Goal: Task Accomplishment & Management: Manage account settings

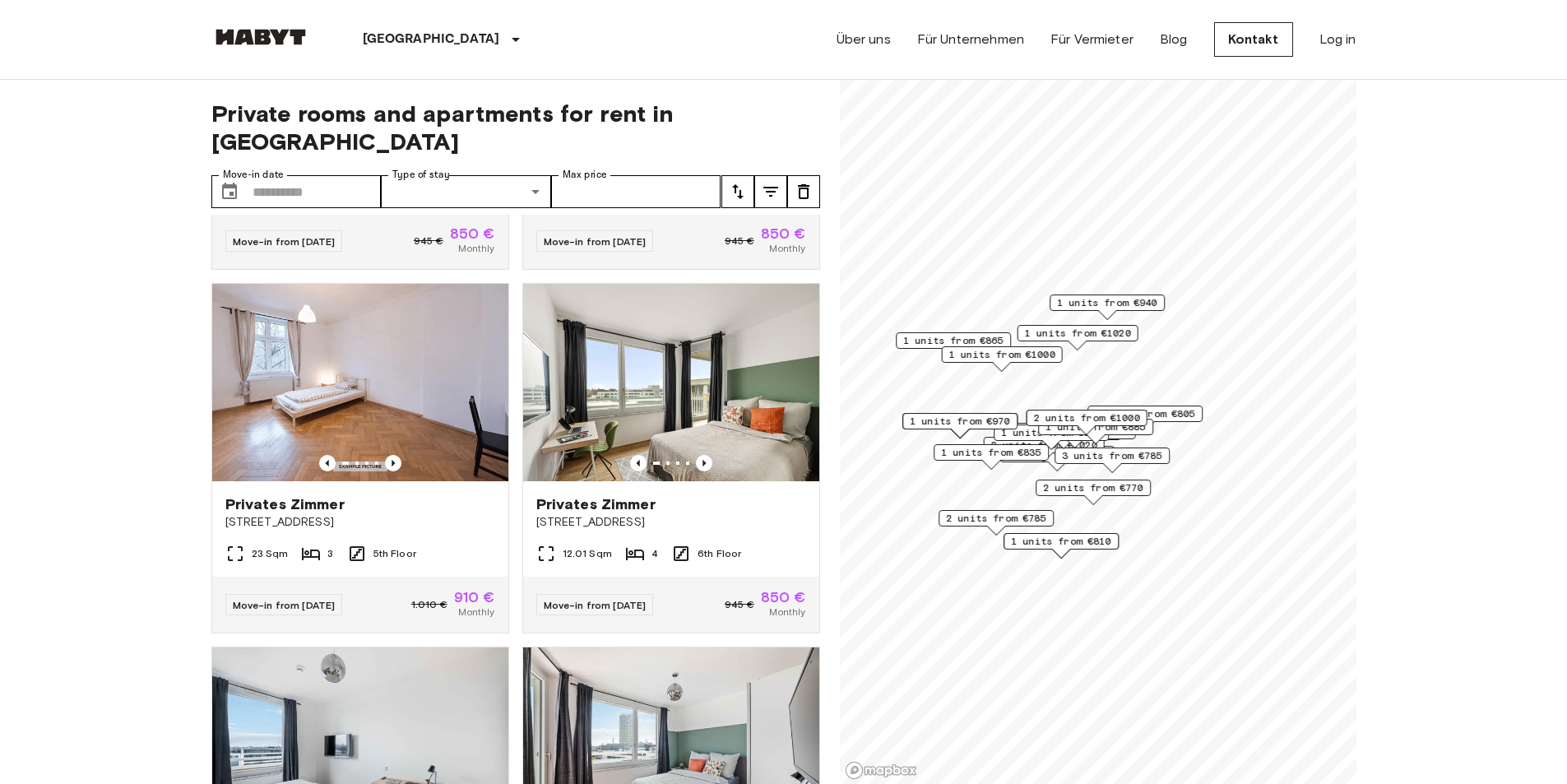
scroll to position [243, 0]
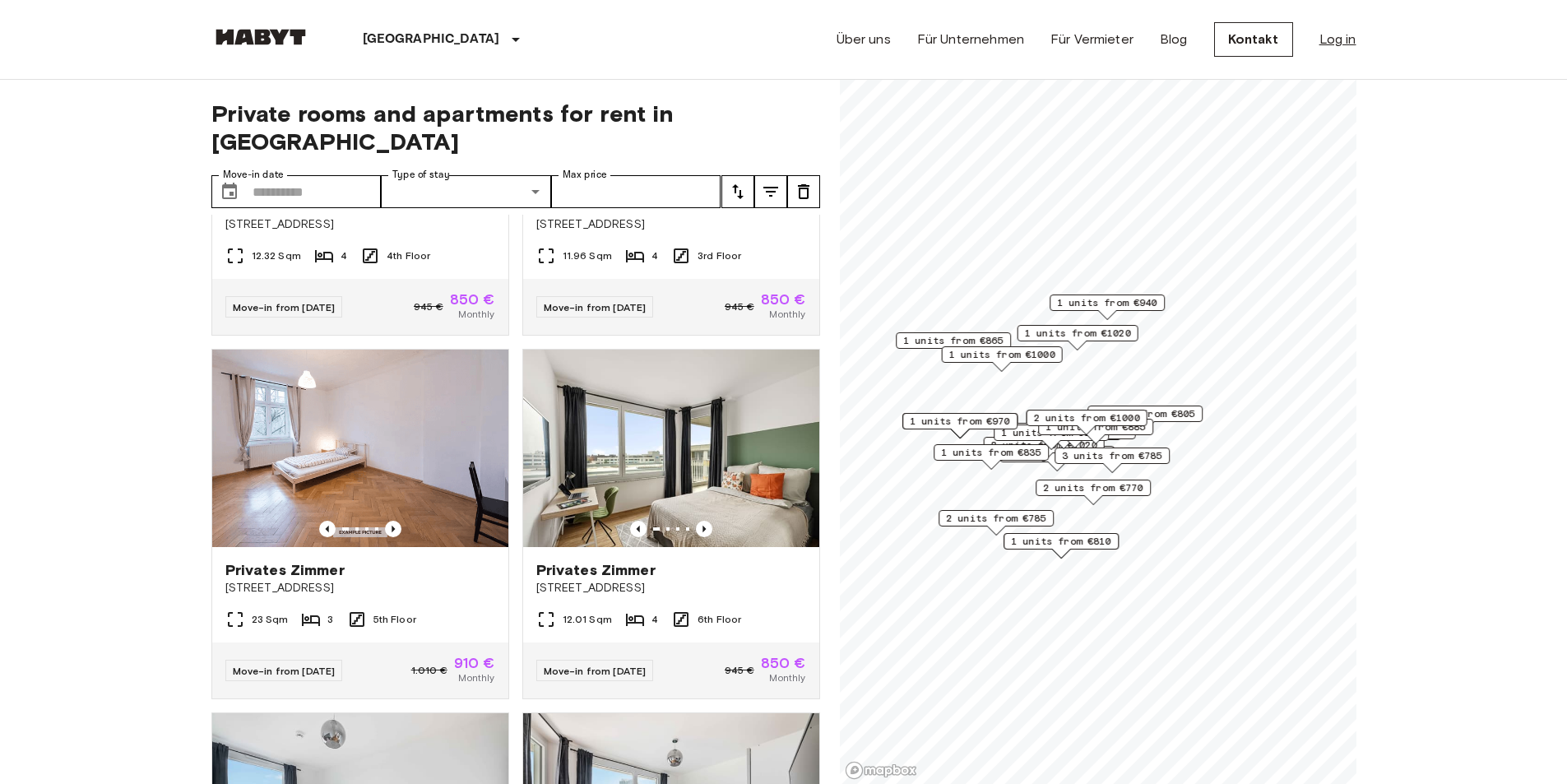
click at [1342, 42] on link "Log in" at bounding box center [1338, 39] width 37 height 20
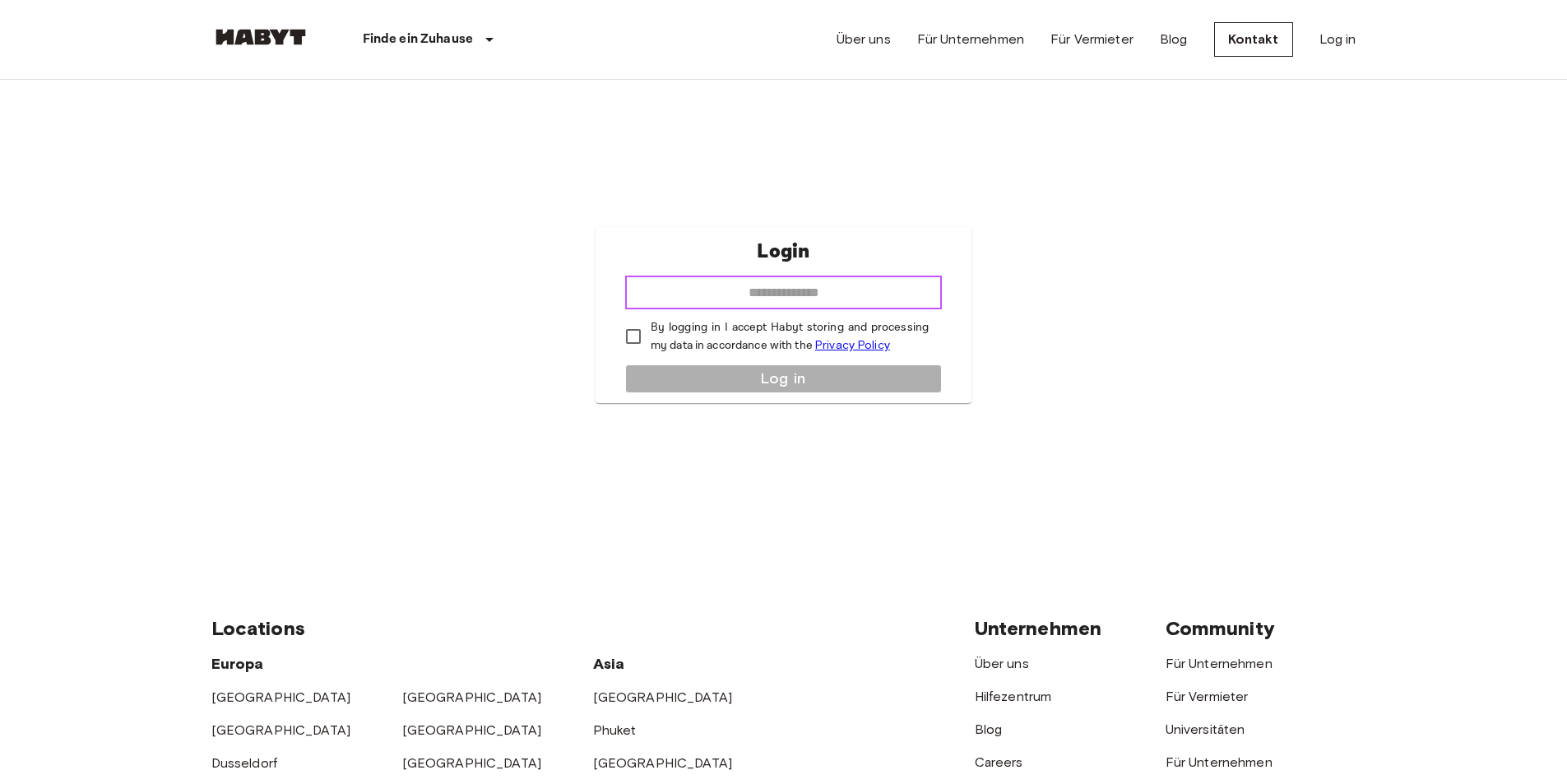
click at [836, 291] on input "email" at bounding box center [784, 293] width 317 height 33
type input "**********"
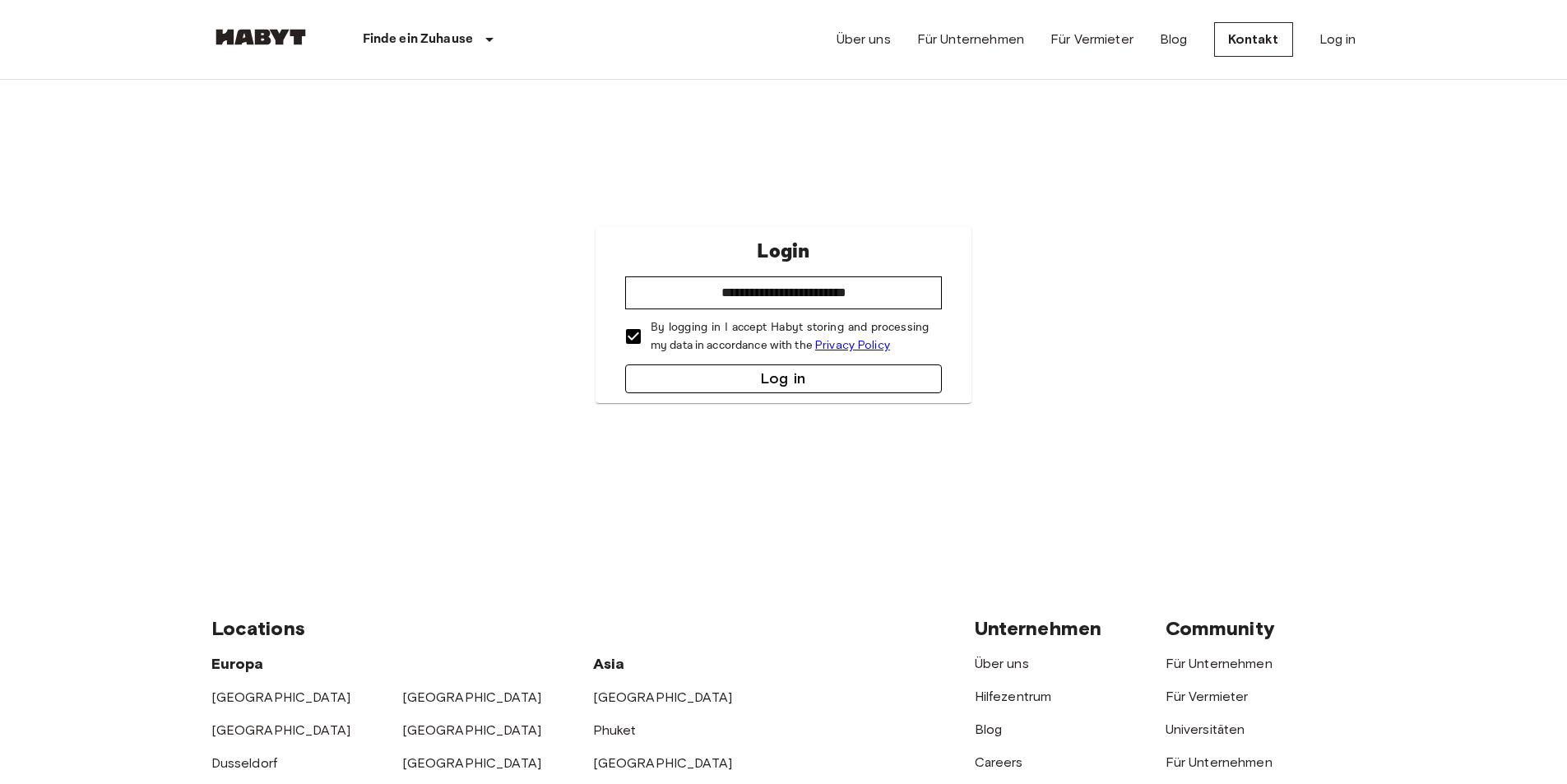
click at [694, 387] on button "Log in" at bounding box center [784, 378] width 317 height 29
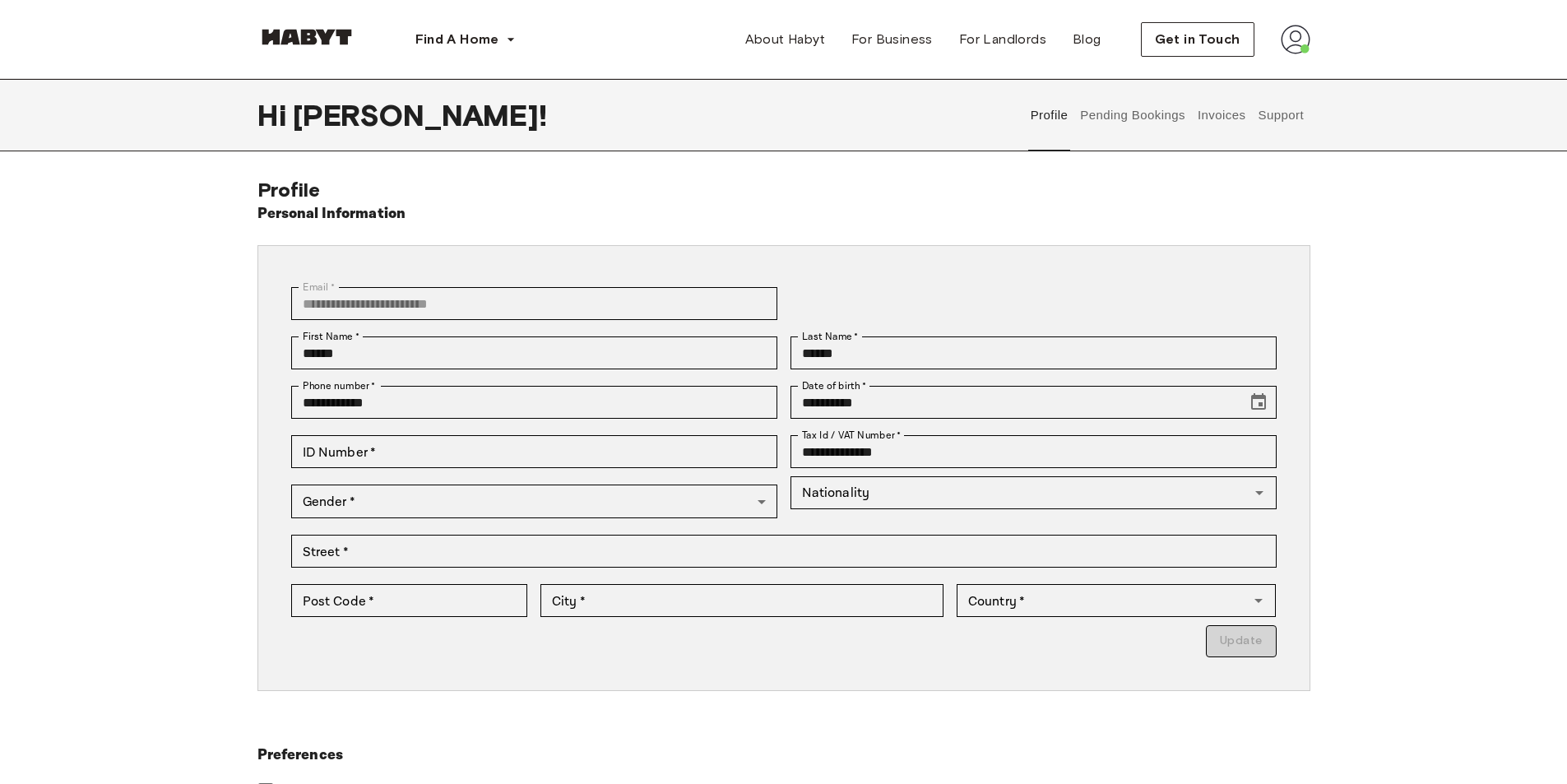
click at [1208, 117] on button "Invoices" at bounding box center [1222, 115] width 52 height 72
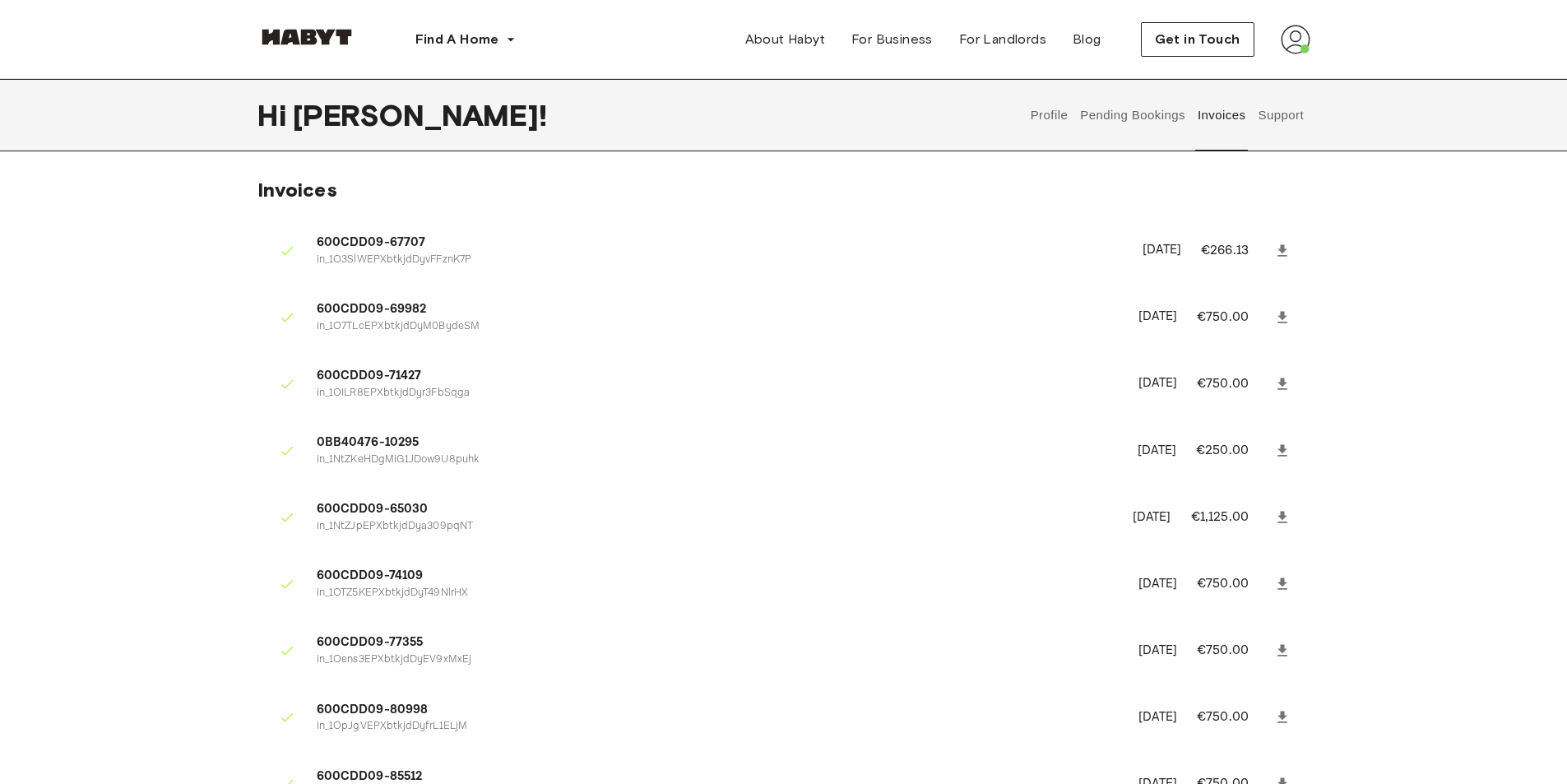
click at [1223, 250] on p "€266.13" at bounding box center [1236, 250] width 70 height 20
click at [1204, 249] on p "€266.13" at bounding box center [1236, 250] width 70 height 20
drag, startPoint x: 1207, startPoint y: 249, endPoint x: 1273, endPoint y: 252, distance: 66.1
click at [1273, 252] on li "600CDD09-67707 in_1O3SlWEPXbtkjdDyvFFznK7P October 25th, 2023 €266.13" at bounding box center [784, 249] width 1053 height 56
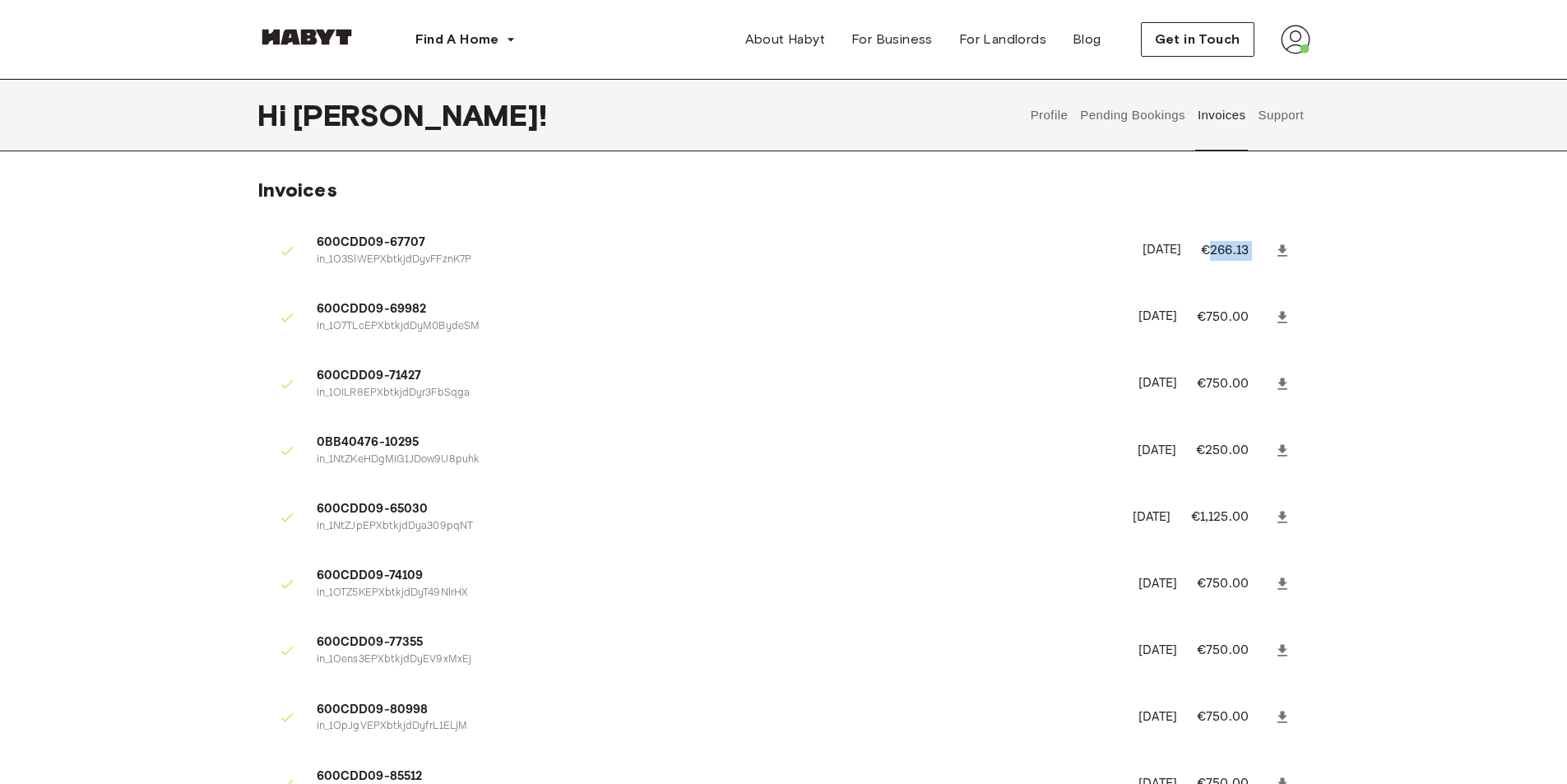
click at [1212, 256] on p "€266.13" at bounding box center [1236, 250] width 70 height 20
click at [1224, 253] on p "€266.13" at bounding box center [1236, 250] width 70 height 20
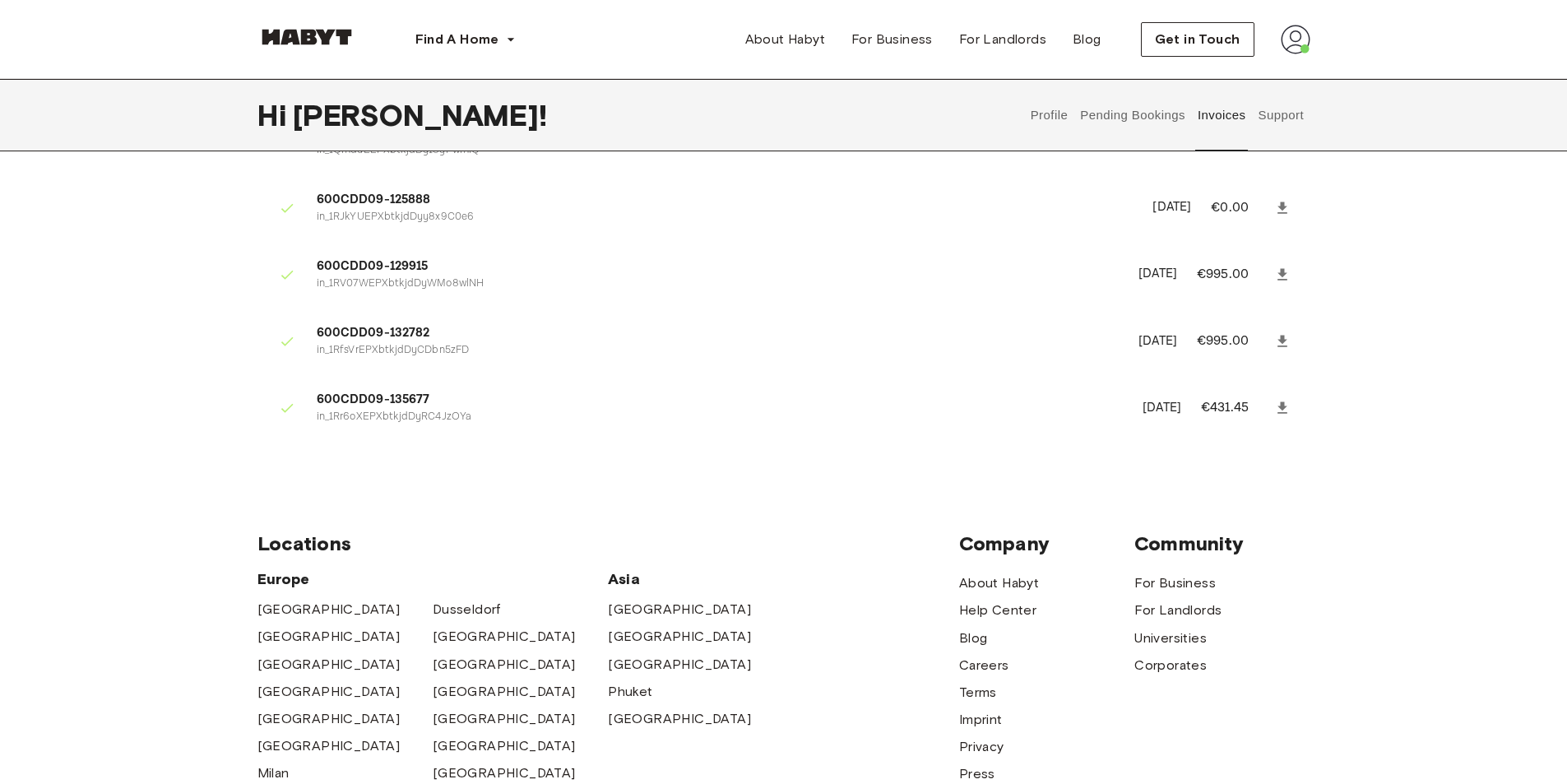
scroll to position [977, 0]
drag, startPoint x: 1207, startPoint y: 407, endPoint x: 1234, endPoint y: 407, distance: 27.0
click at [1234, 407] on p "€431.45" at bounding box center [1236, 407] width 70 height 20
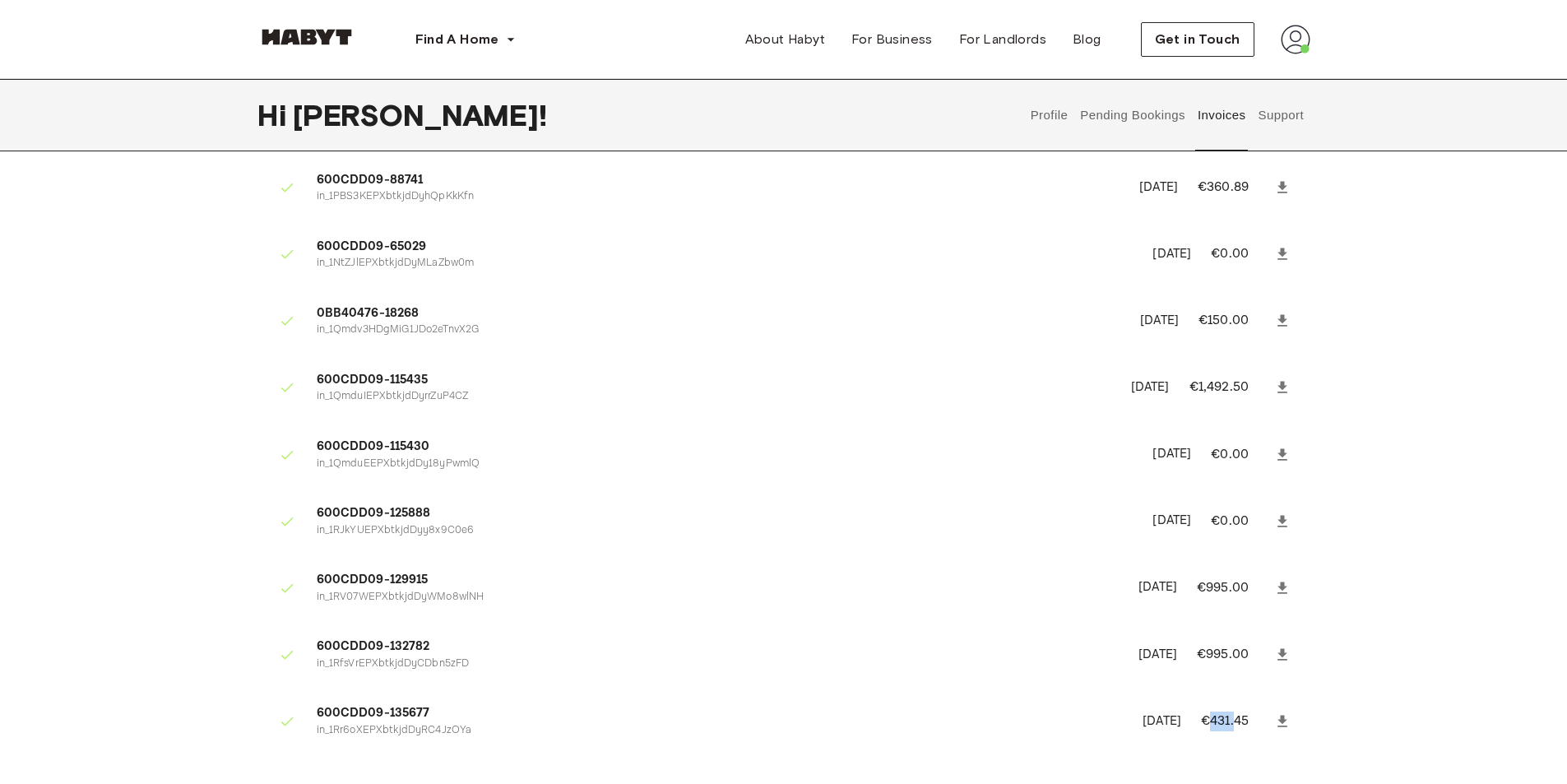
scroll to position [657, 0]
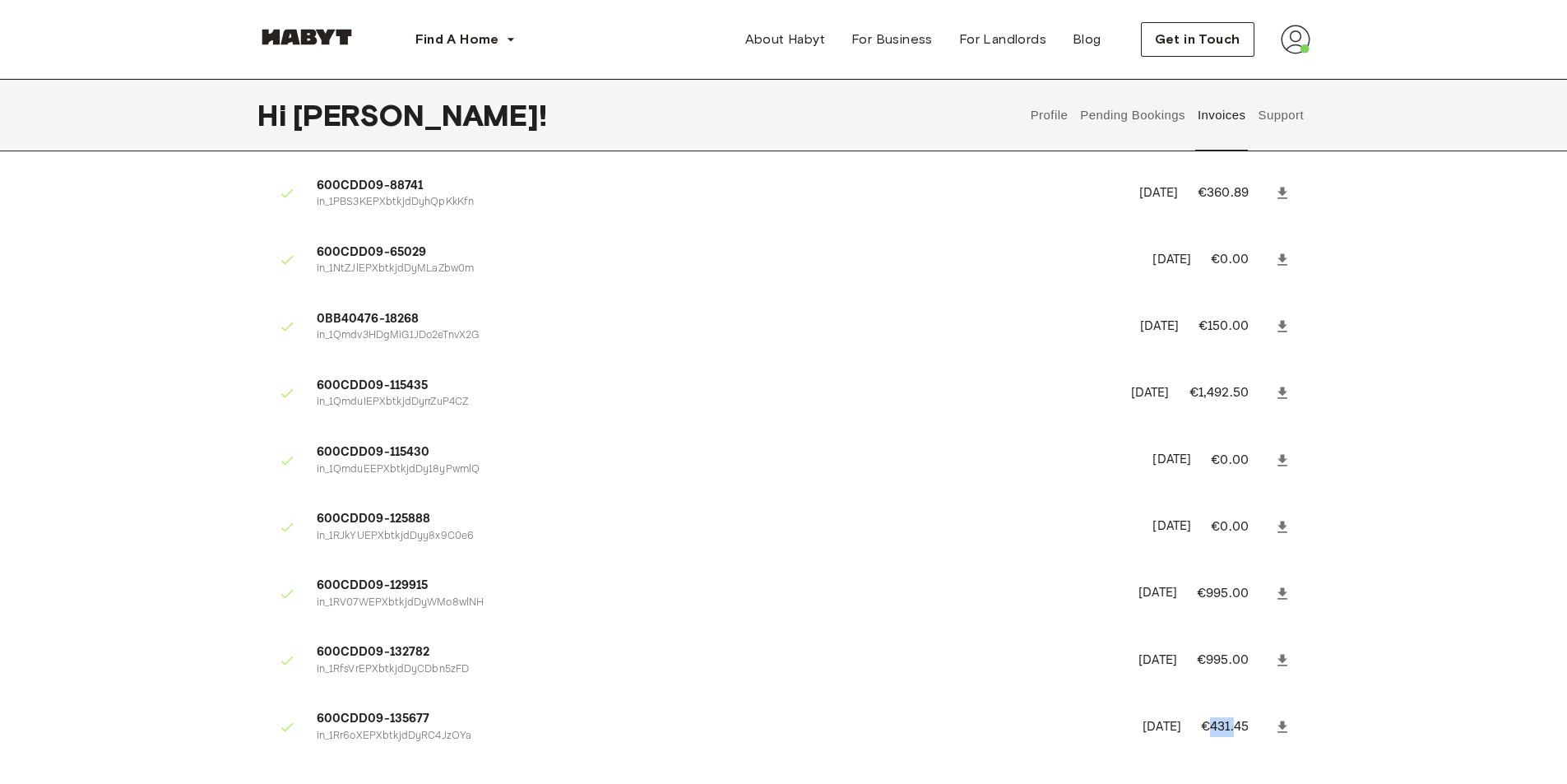
click at [1127, 123] on button "Pending Bookings" at bounding box center [1133, 115] width 110 height 72
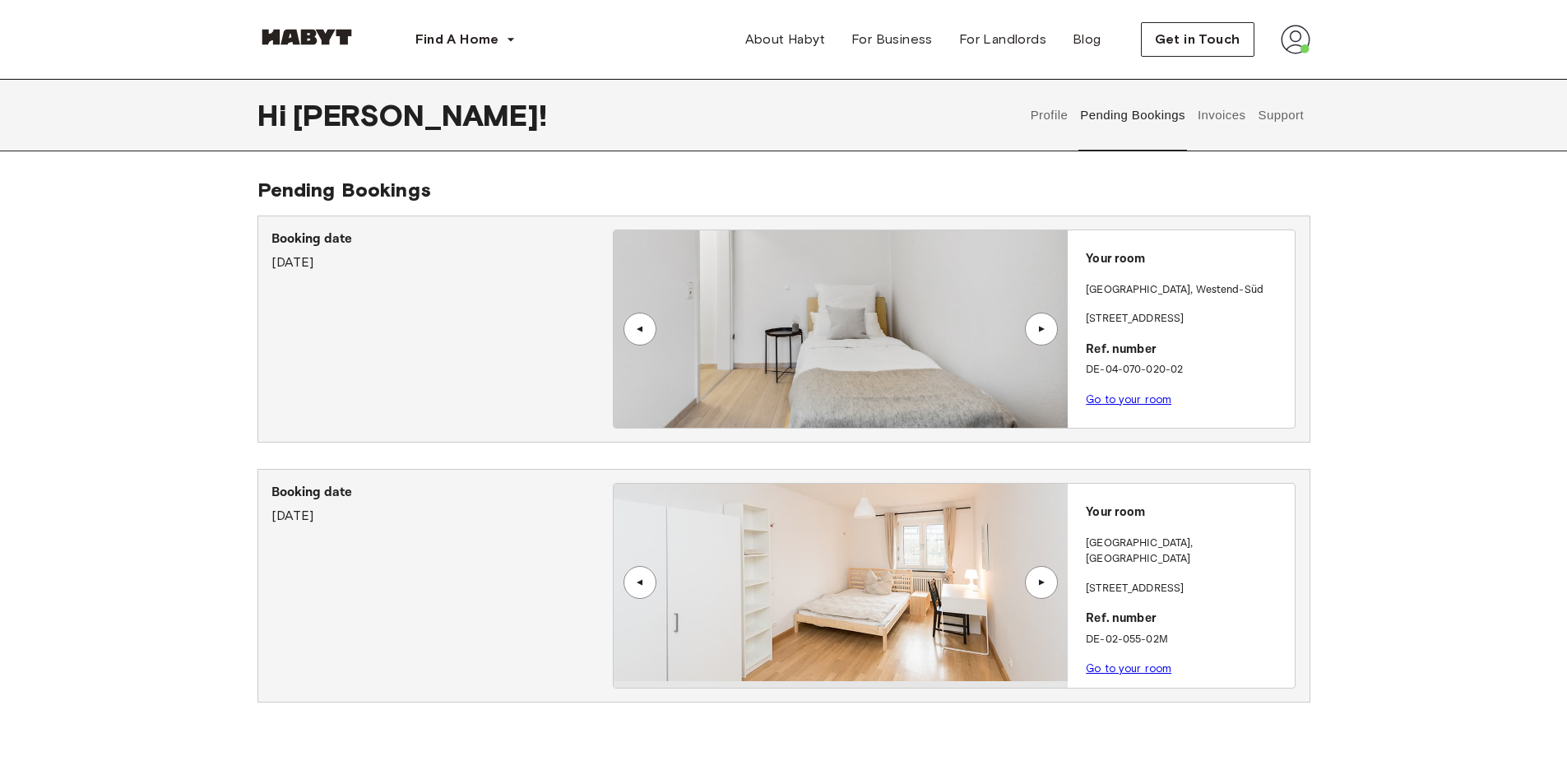
click at [1039, 582] on div "▲" at bounding box center [1041, 581] width 17 height 10
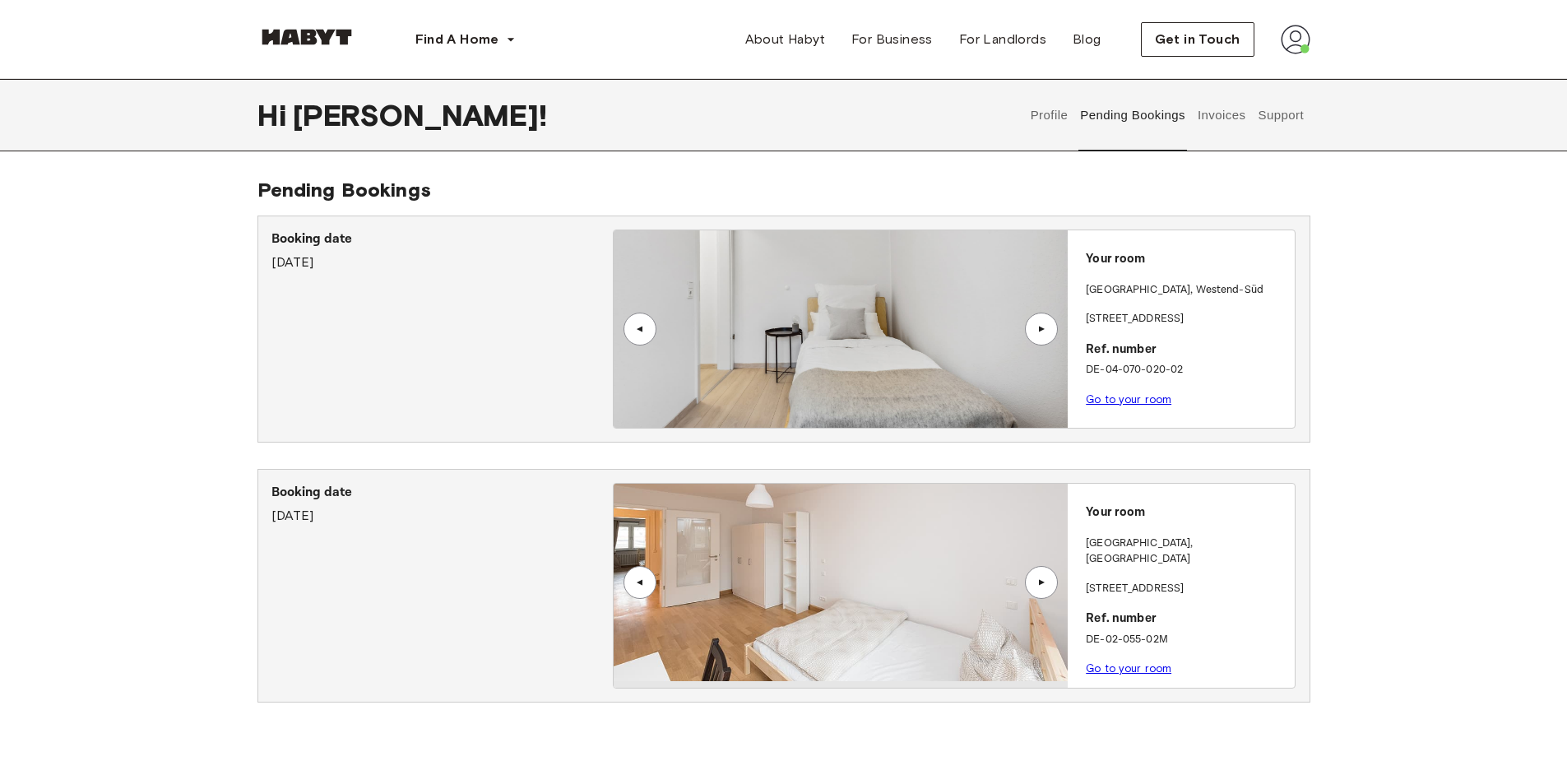
click at [1039, 584] on div "▲" at bounding box center [1041, 581] width 17 height 10
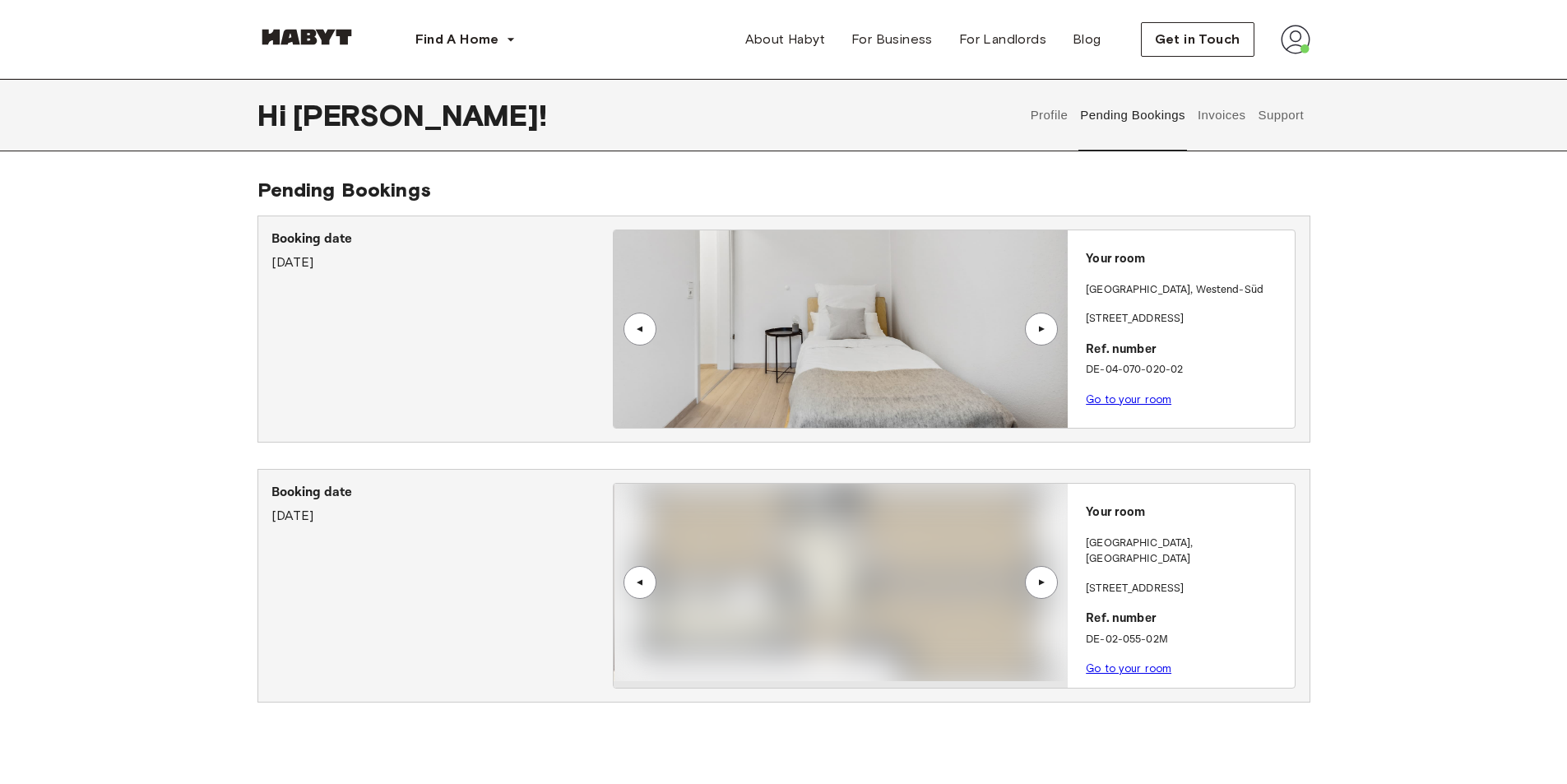
click at [1039, 584] on div "▲" at bounding box center [1041, 581] width 17 height 10
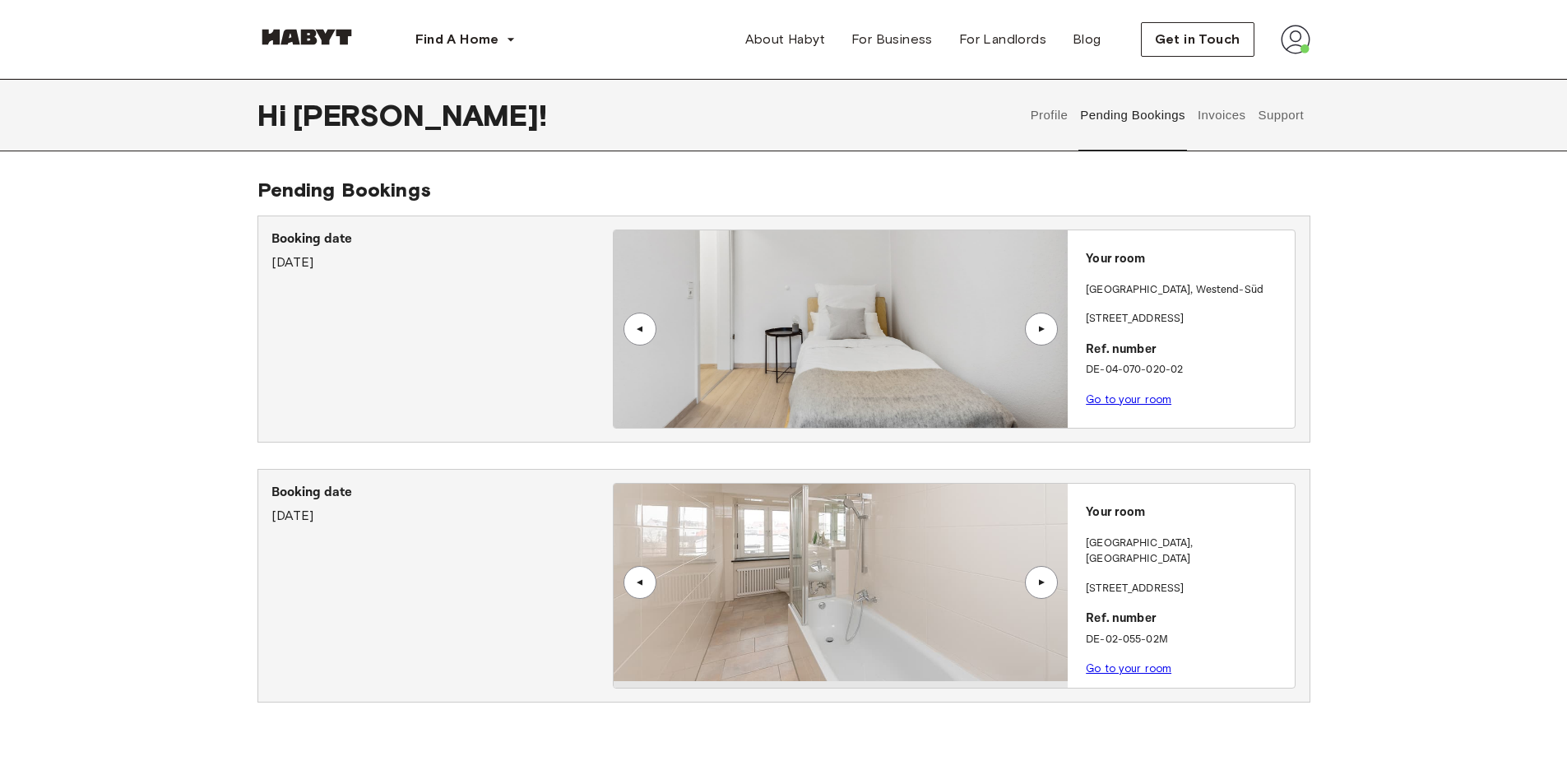
click at [1241, 117] on button "Invoices" at bounding box center [1222, 115] width 52 height 72
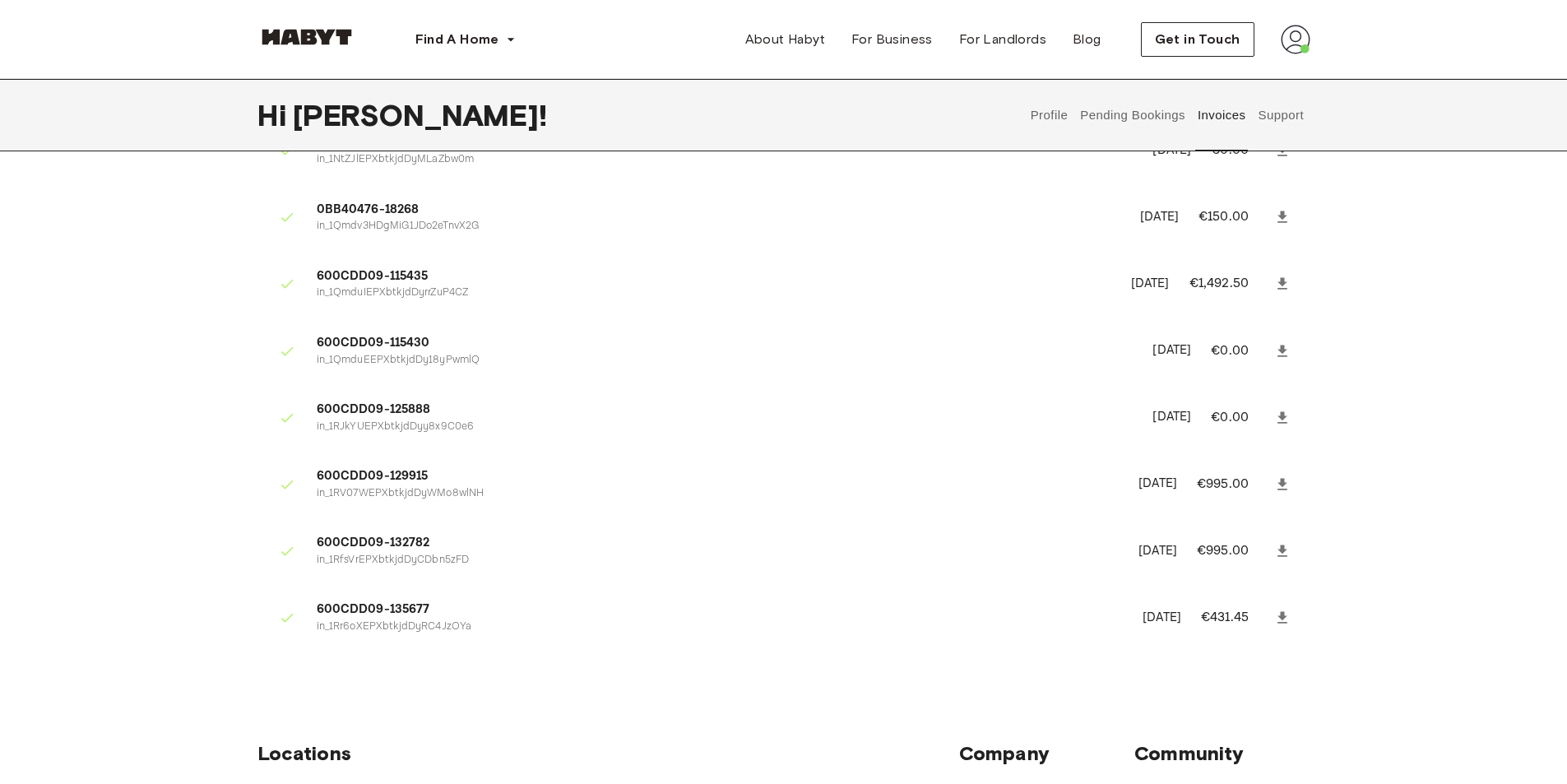
scroll to position [766, 0]
click at [1204, 284] on p "€1,492.50" at bounding box center [1230, 284] width 82 height 20
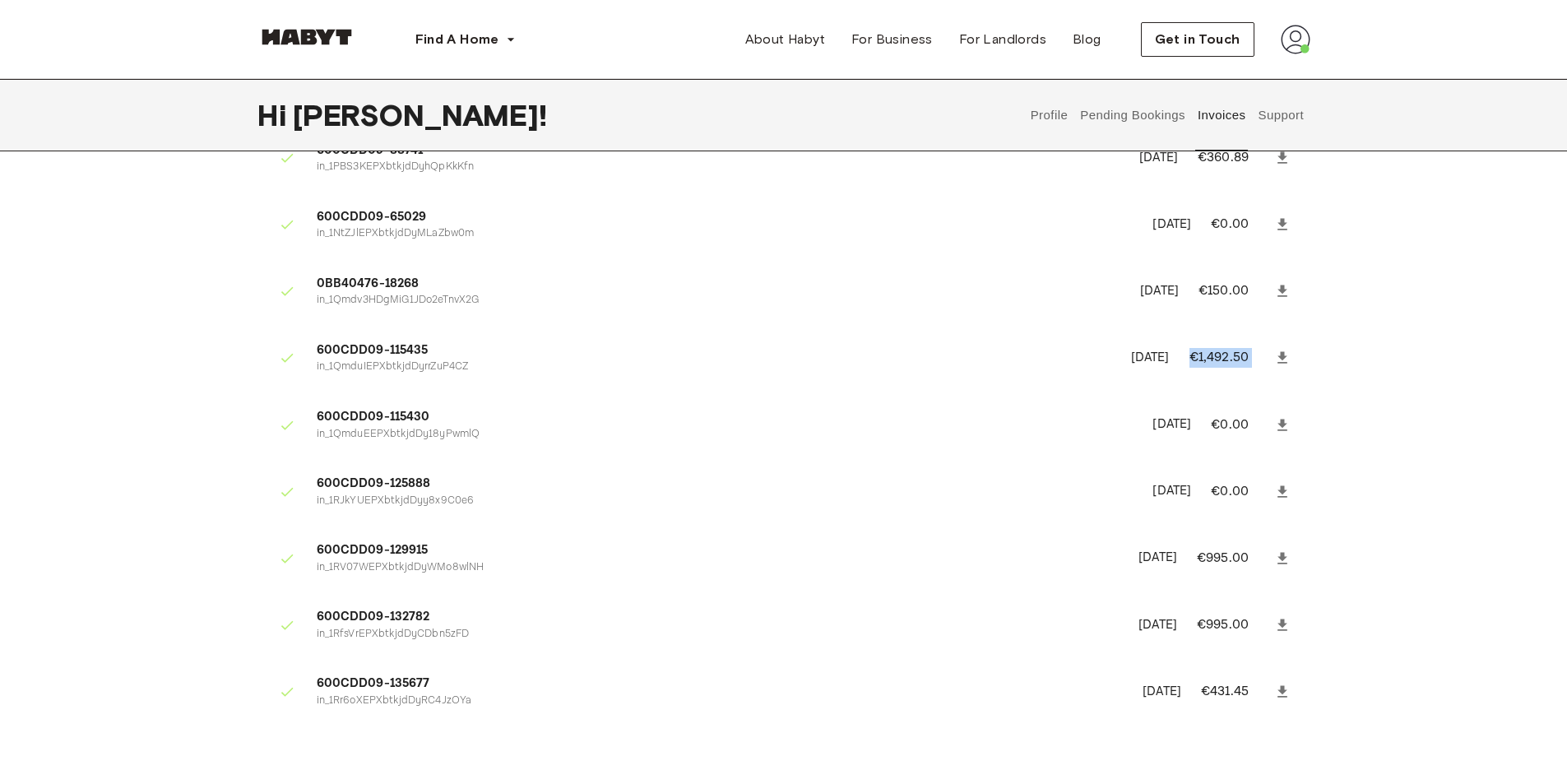
scroll to position [692, 0]
click at [1099, 334] on li "600CDD09-115435 in_1QmduIEPXbtkjdDyrrZuP4CZ February 3rd, 2025 €1,492.50" at bounding box center [784, 358] width 1053 height 56
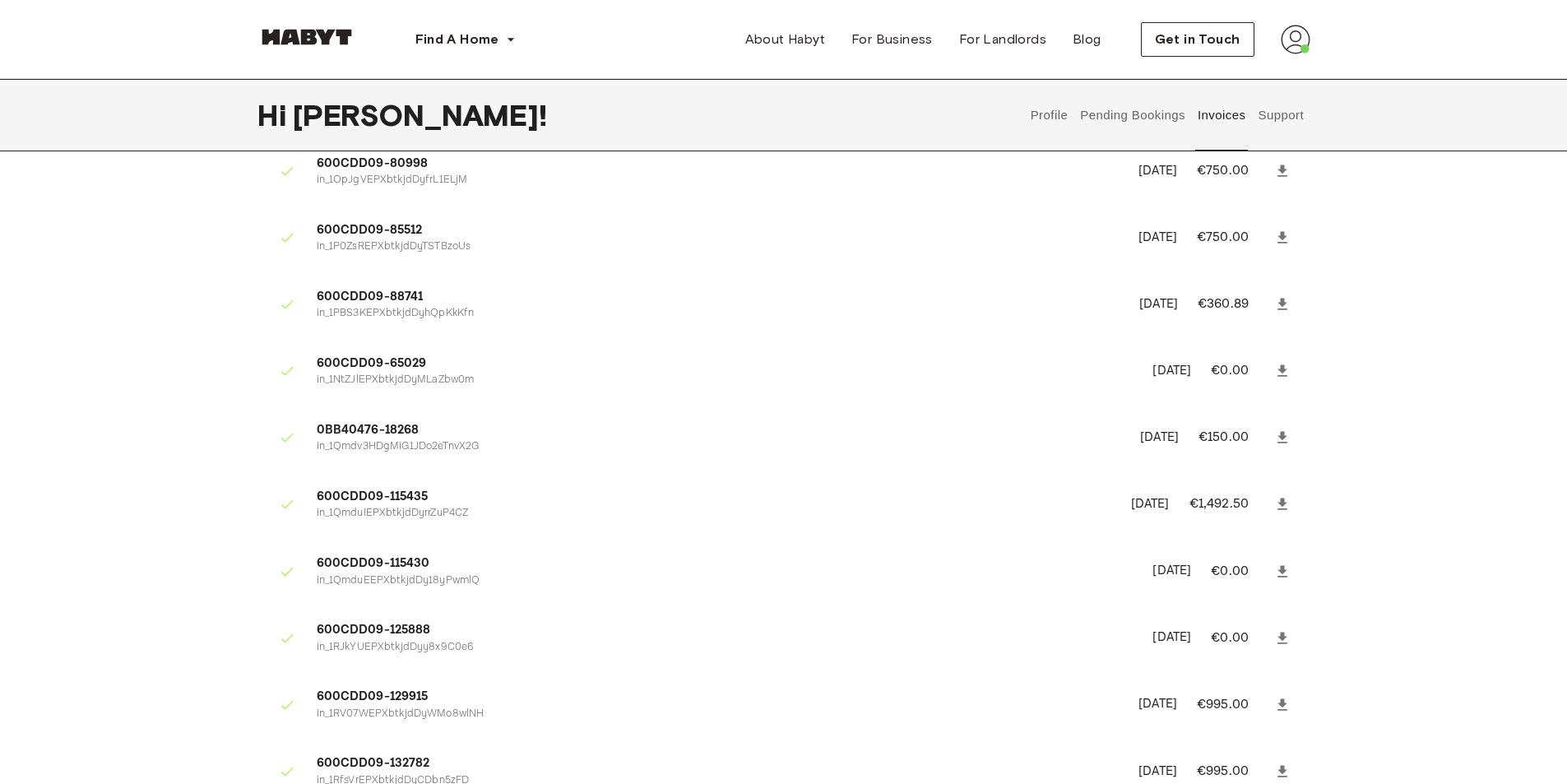
scroll to position [633, 0]
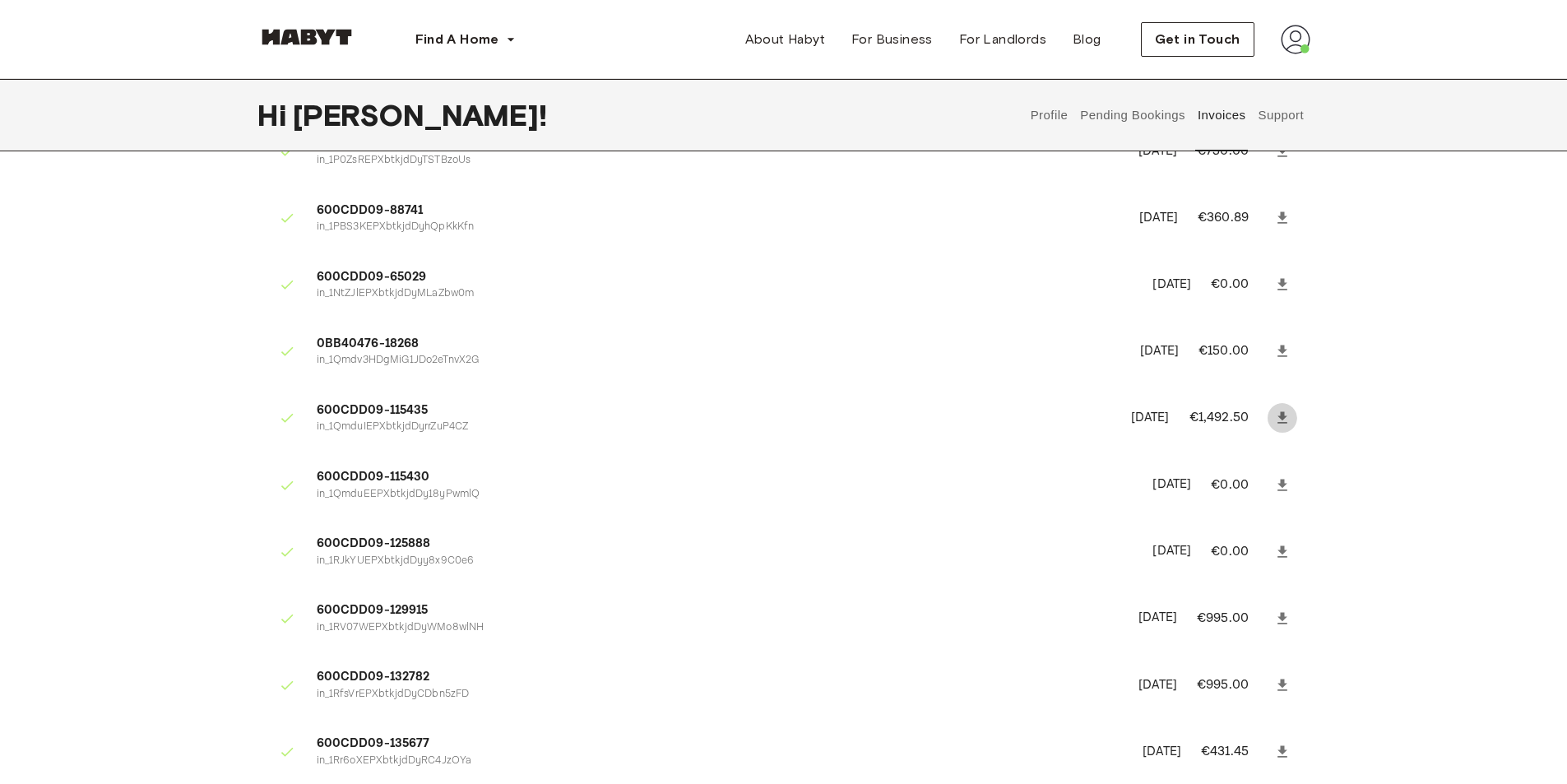
click at [1285, 416] on icon at bounding box center [1282, 417] width 10 height 11
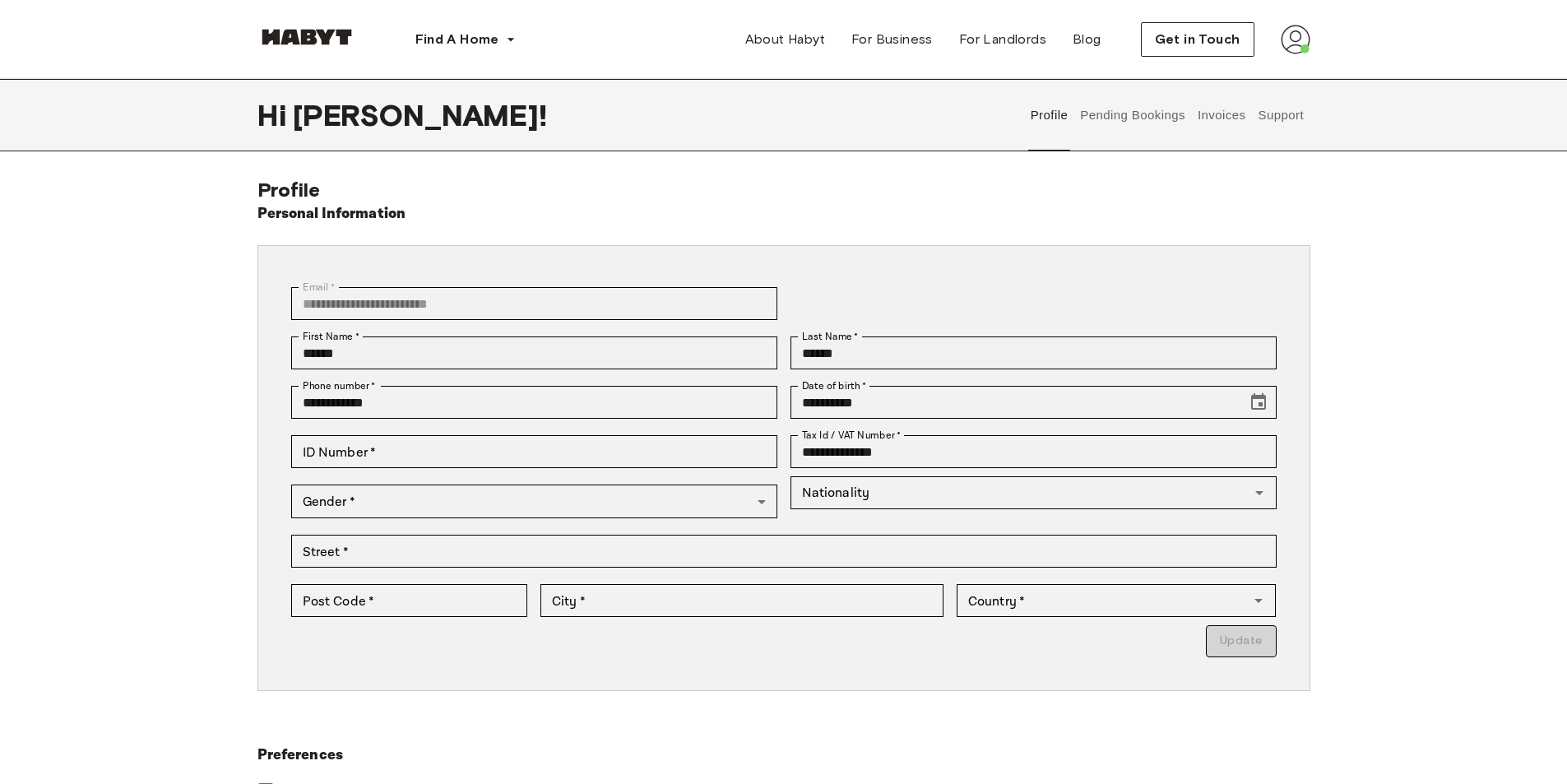
click at [1291, 43] on img at bounding box center [1296, 39] width 30 height 30
click at [1260, 76] on span "Profile" at bounding box center [1245, 77] width 41 height 20
click at [1282, 110] on button "Support" at bounding box center [1282, 115] width 50 height 72
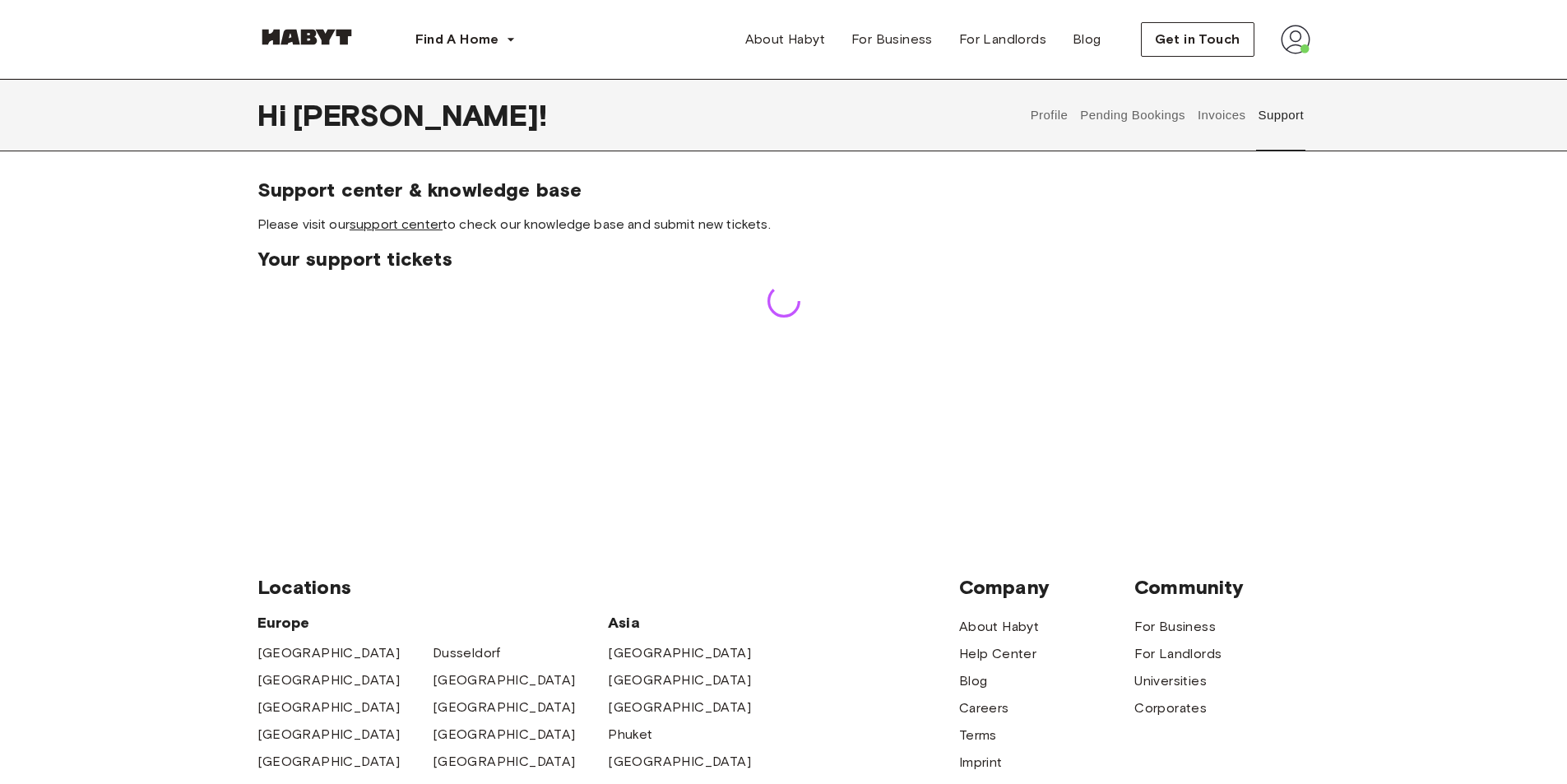
click at [403, 220] on link "support center" at bounding box center [396, 224] width 93 height 16
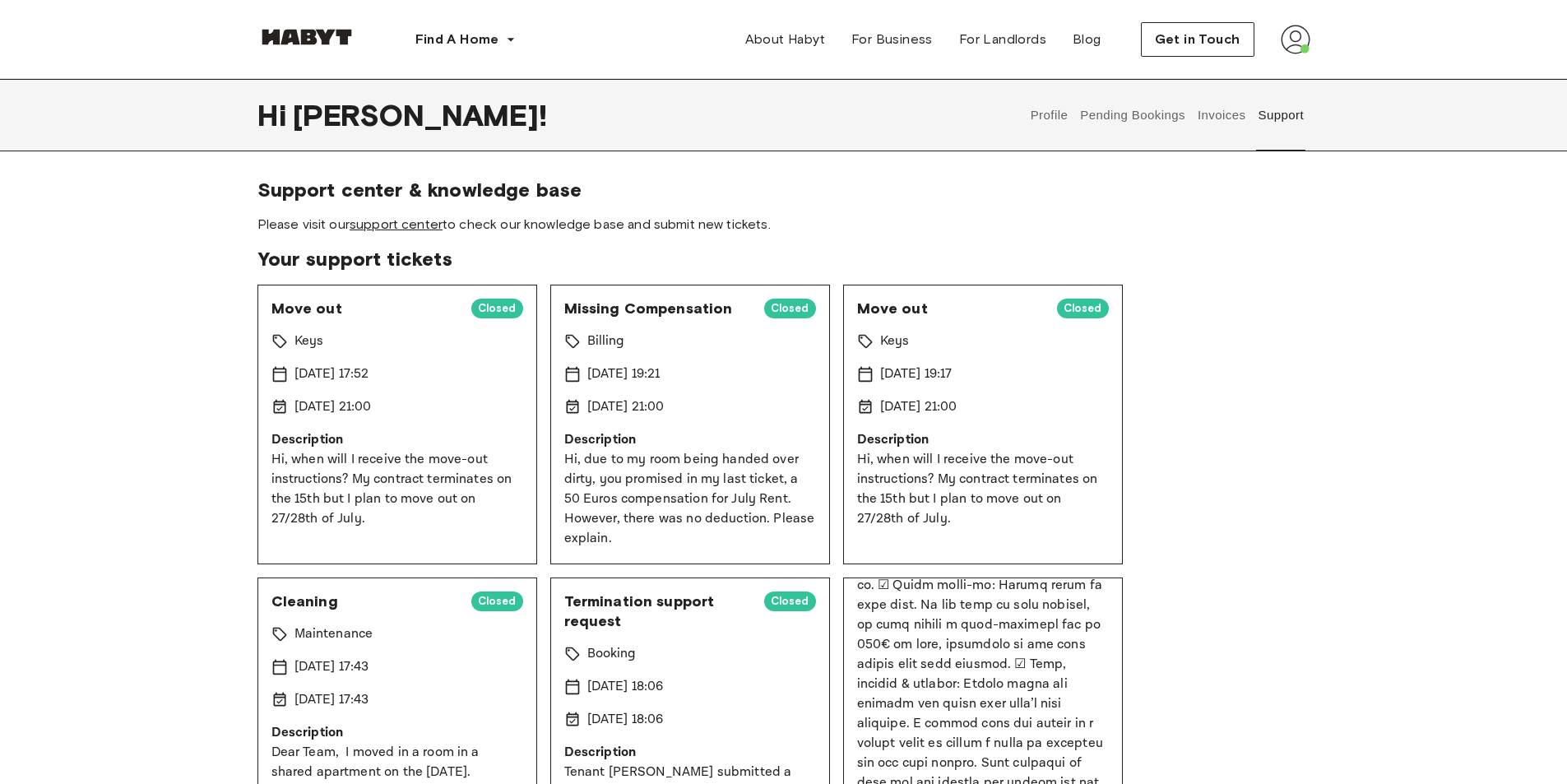
click at [400, 226] on link "support center" at bounding box center [396, 224] width 93 height 16
click at [1038, 112] on button "Profile" at bounding box center [1050, 115] width 42 height 72
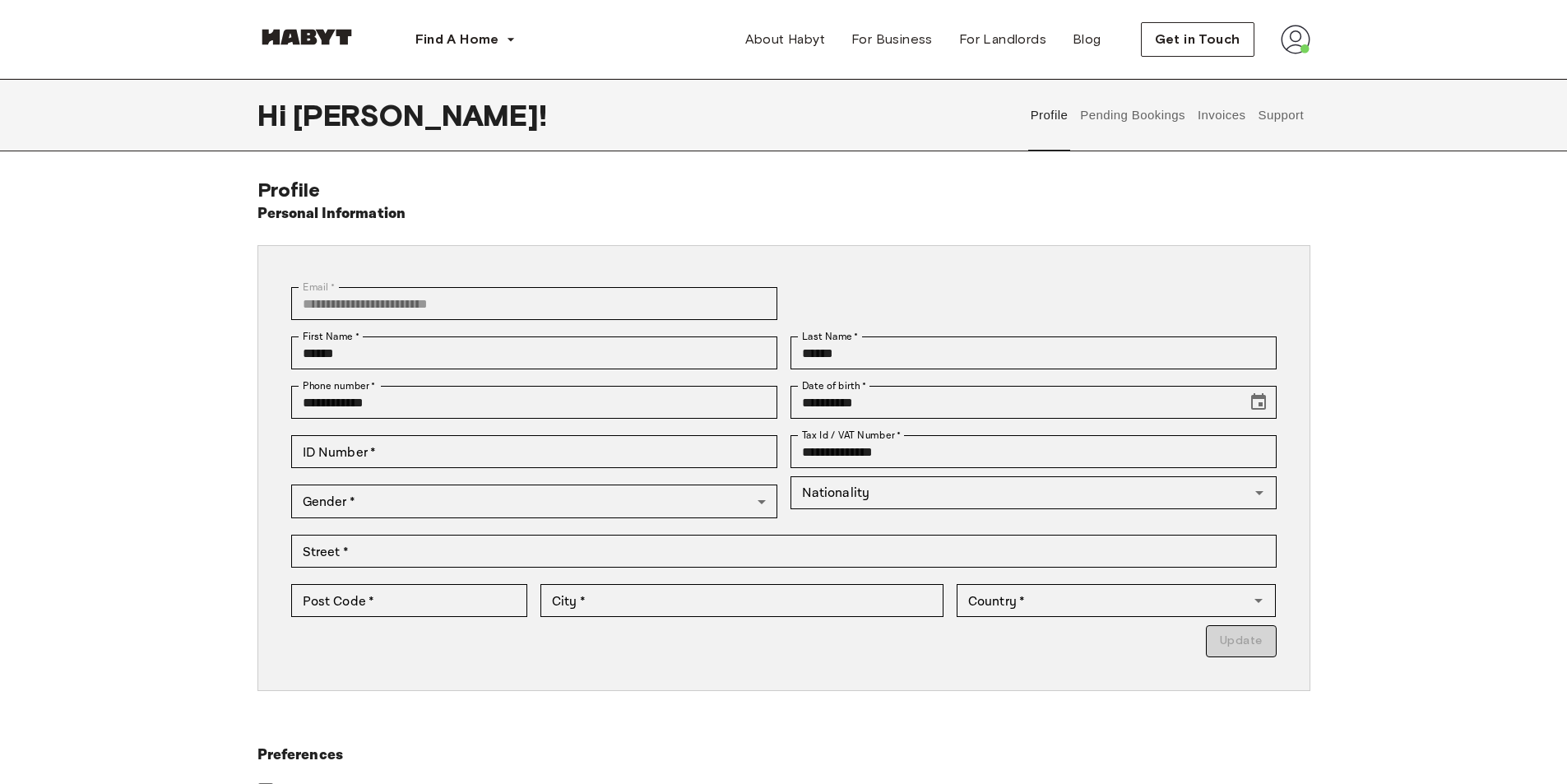
click at [1137, 109] on button "Pending Bookings" at bounding box center [1133, 115] width 110 height 72
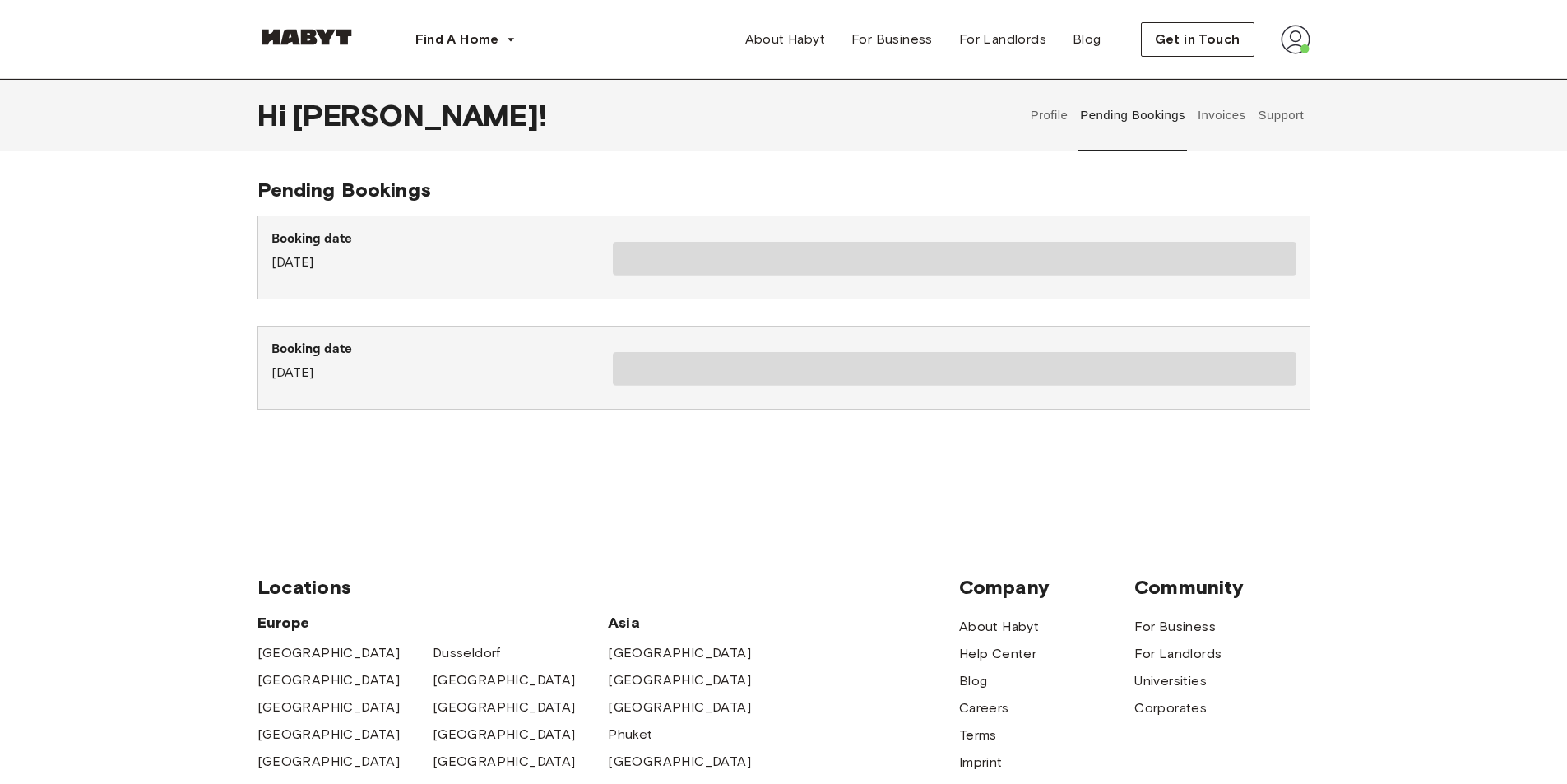
click at [1242, 118] on button "Invoices" at bounding box center [1222, 115] width 52 height 72
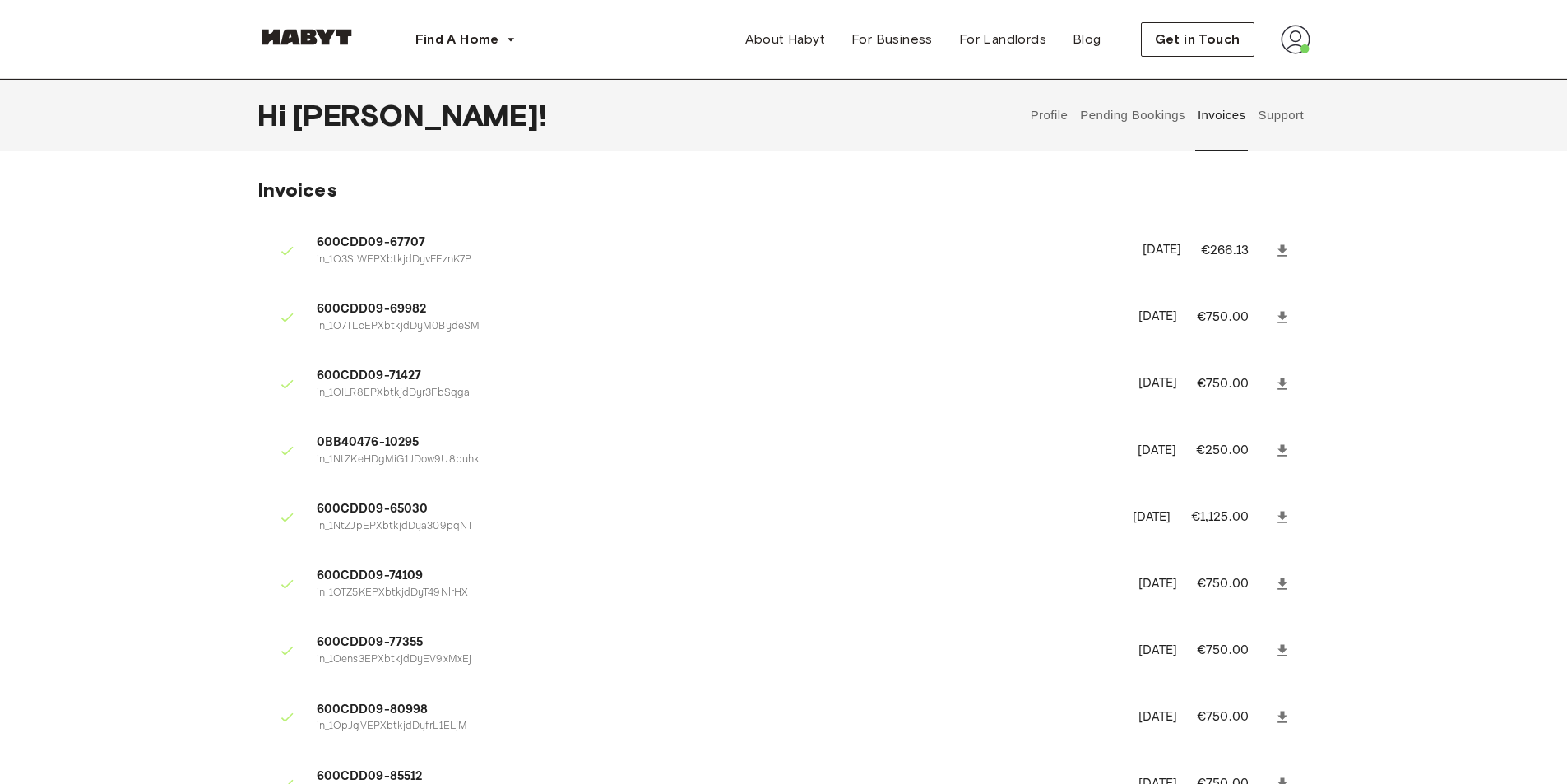
click at [1273, 116] on button "Support" at bounding box center [1282, 115] width 50 height 72
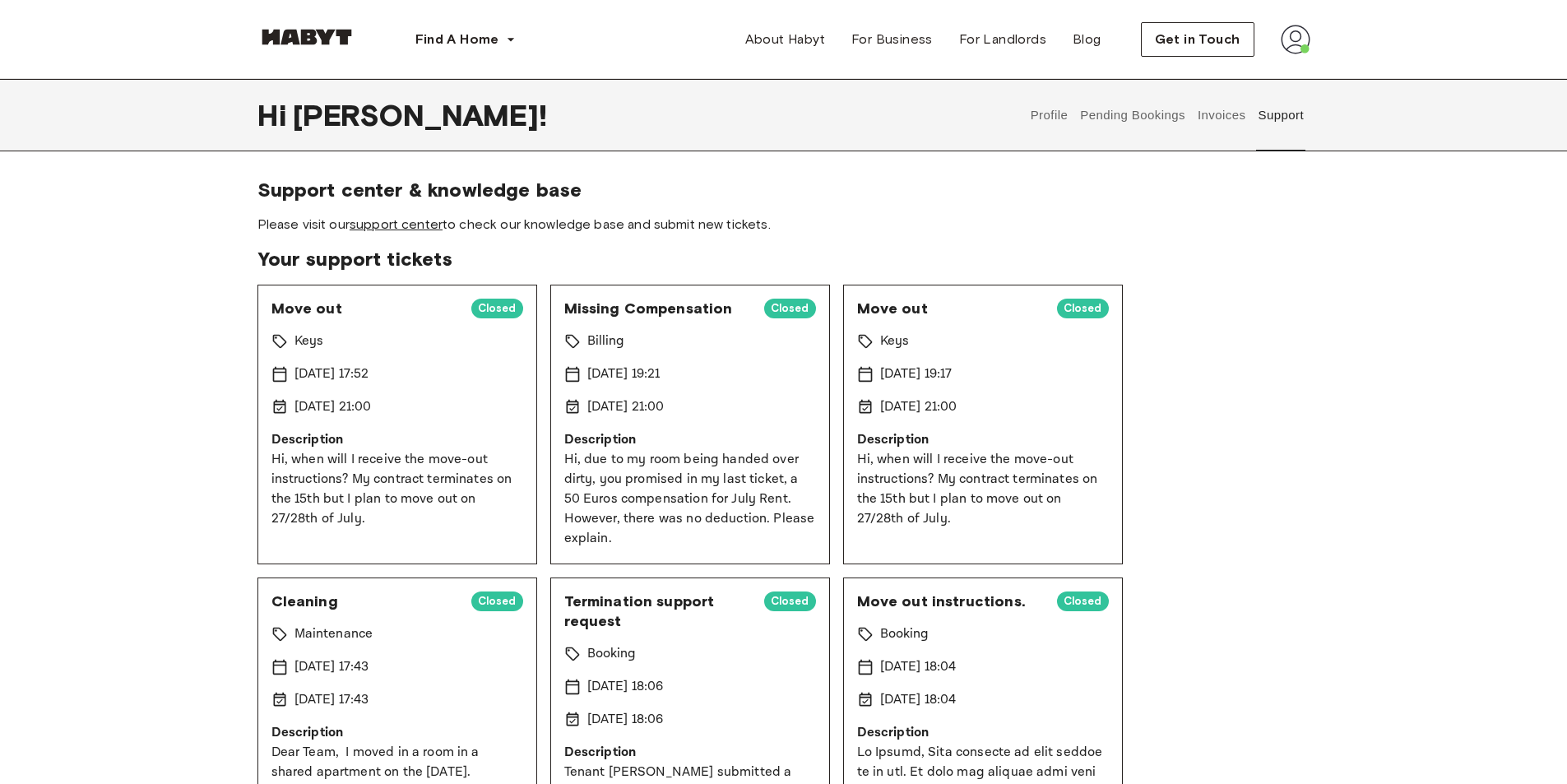
click at [390, 228] on link "support center" at bounding box center [396, 224] width 93 height 16
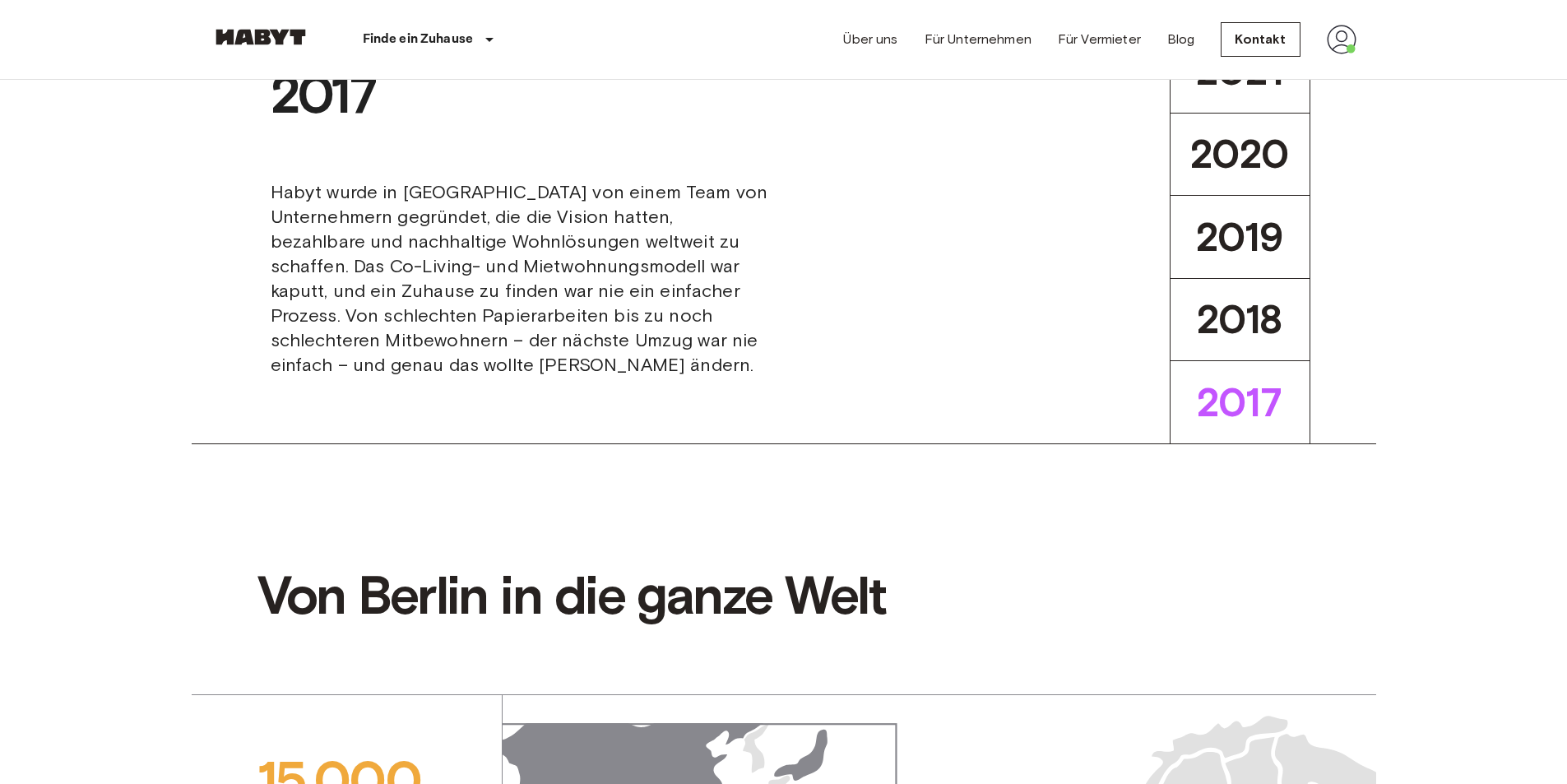
scroll to position [689, 0]
